Goal: Navigation & Orientation: Find specific page/section

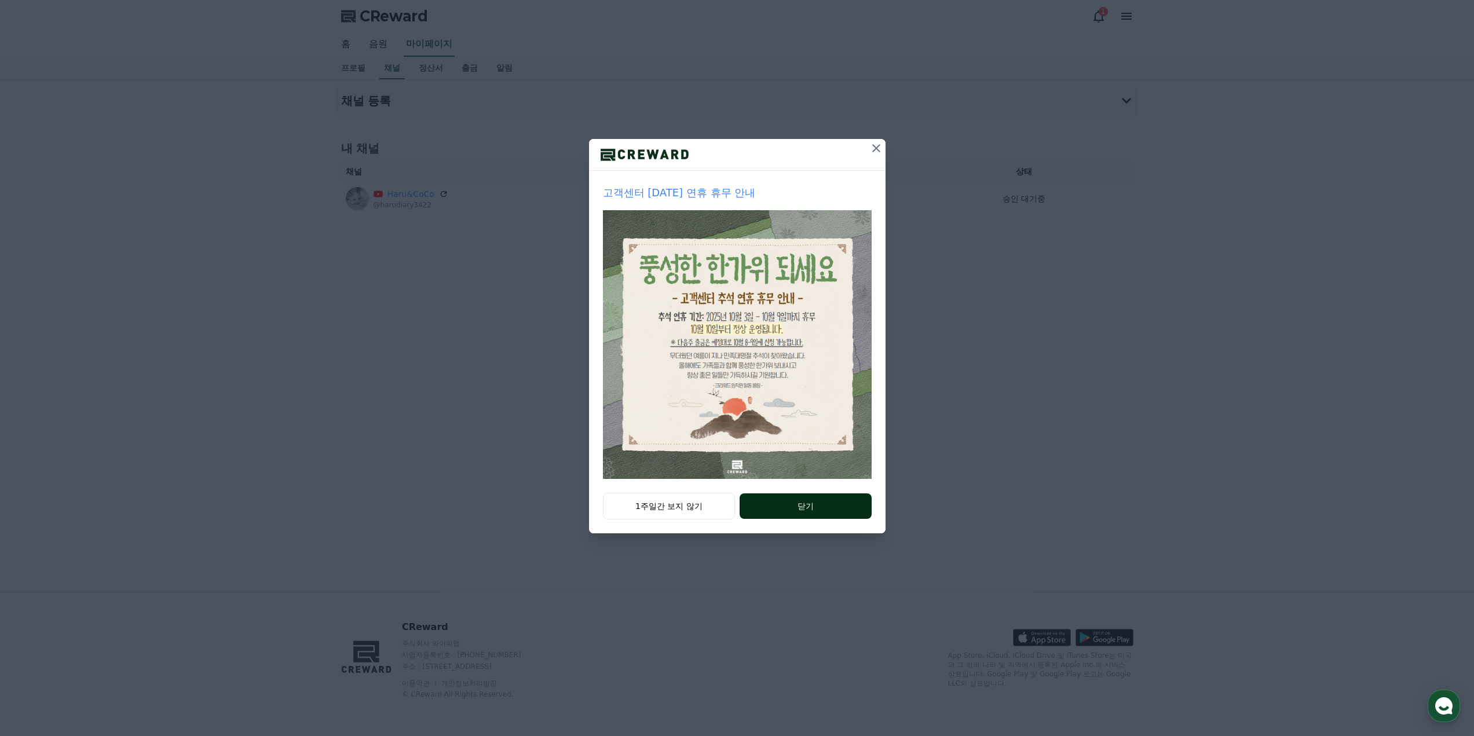
click at [812, 507] on button "닫기" at bounding box center [806, 506] width 132 height 25
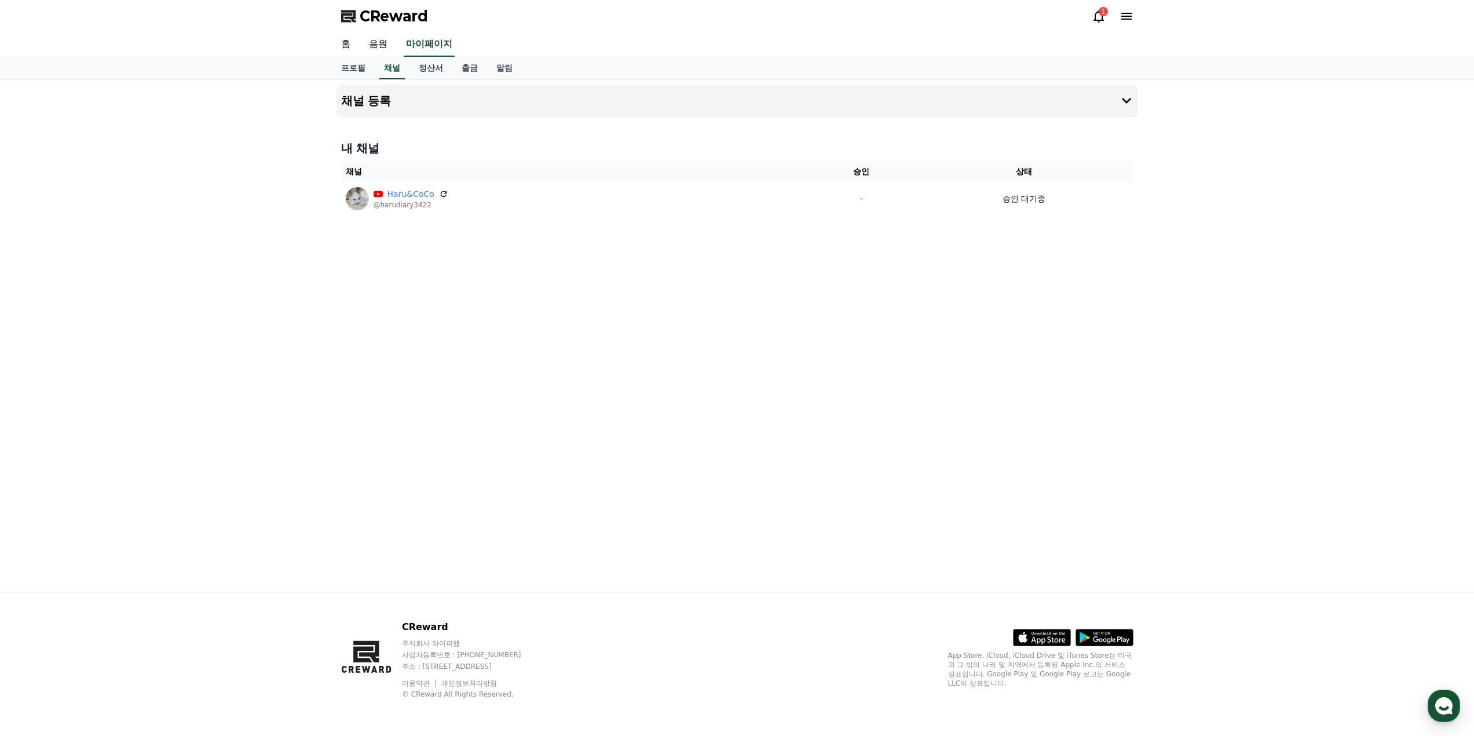
drag, startPoint x: 830, startPoint y: 399, endPoint x: 831, endPoint y: 381, distance: 18.5
click at [830, 397] on div "채널 등록 내 채널 채널 승인 상태 Haru&CoCo @harudiary3422 - 승인 대기중" at bounding box center [737, 336] width 811 height 512
click at [831, 378] on div "채널 등록 내 채널 채널 승인 상태 Haru&CoCo @harudiary3422 - 승인 대기중" at bounding box center [737, 336] width 811 height 512
click at [1099, 19] on icon at bounding box center [1099, 16] width 14 height 14
